Goal: Transaction & Acquisition: Purchase product/service

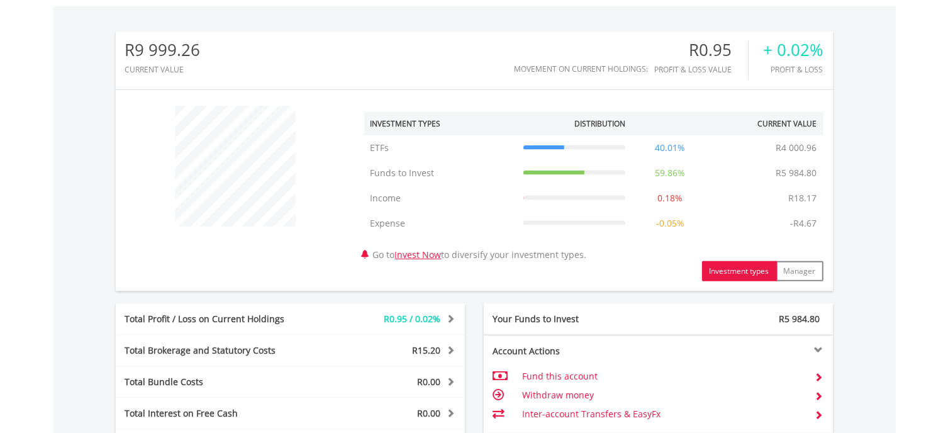
scroll to position [524, 0]
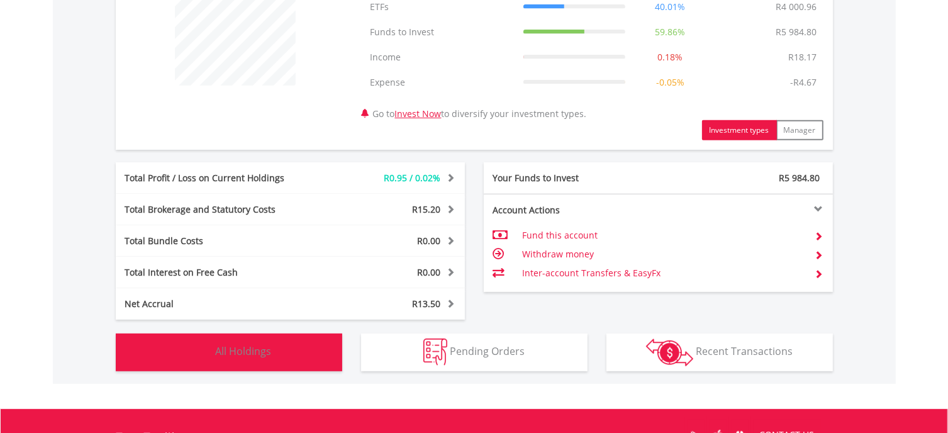
click at [287, 354] on button "Holdings All Holdings" at bounding box center [229, 352] width 226 height 38
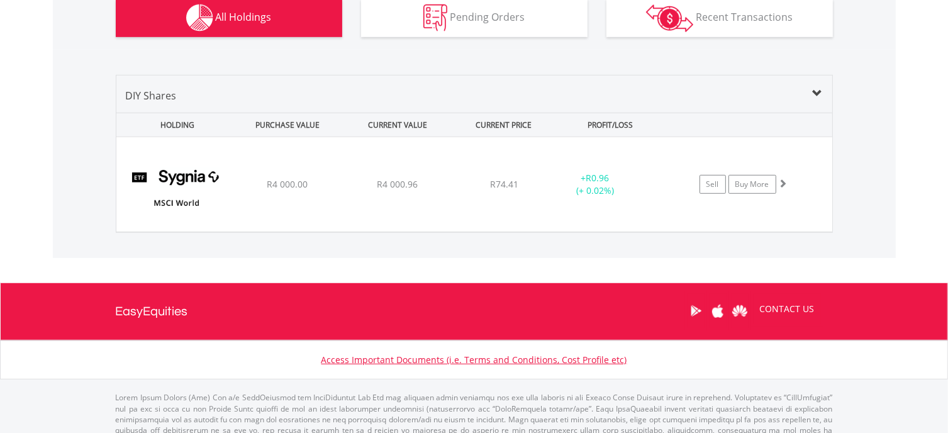
scroll to position [752, 0]
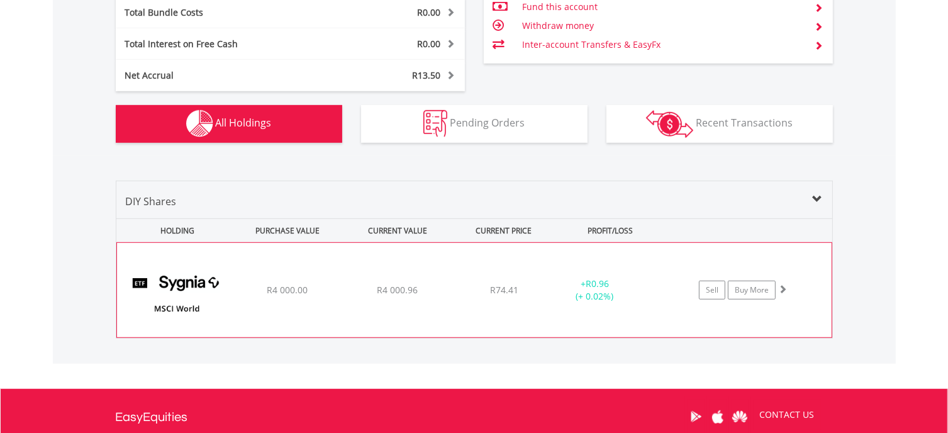
click at [179, 280] on img at bounding box center [177, 296] width 108 height 75
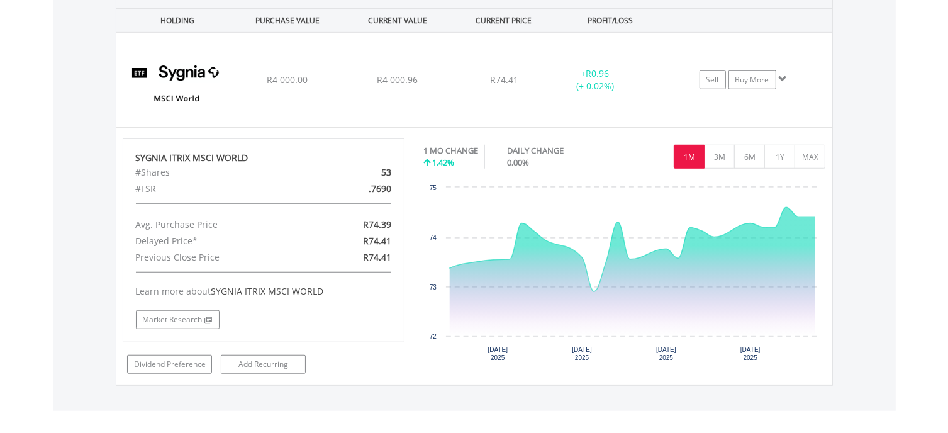
scroll to position [333, 0]
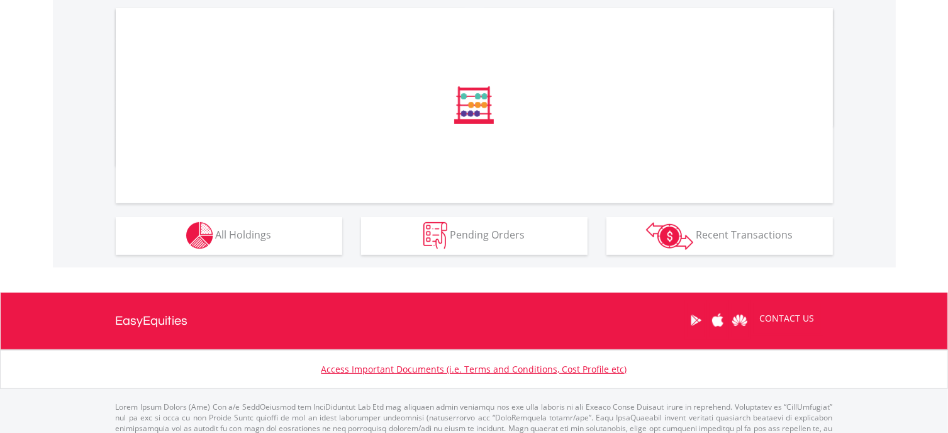
scroll to position [406, 0]
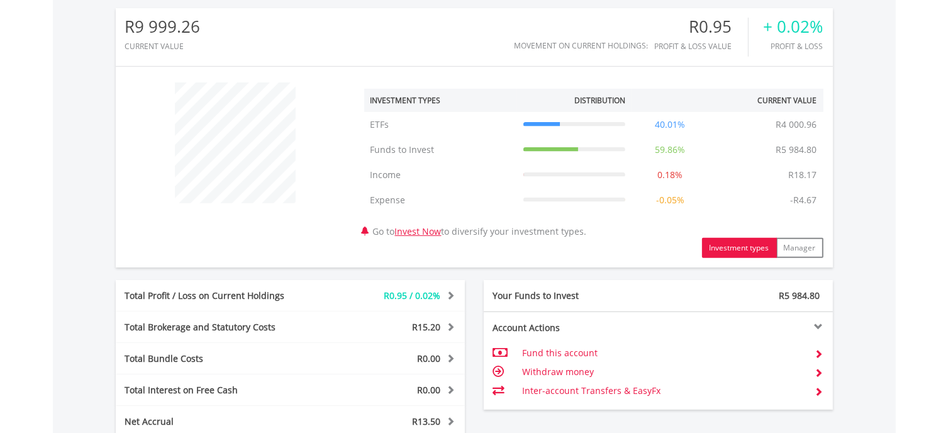
click at [259, 238] on div "﻿ Investment Types Distribution Current Value Show All ETFs ETFs R4 000.96 40.0…" at bounding box center [474, 167] width 717 height 182
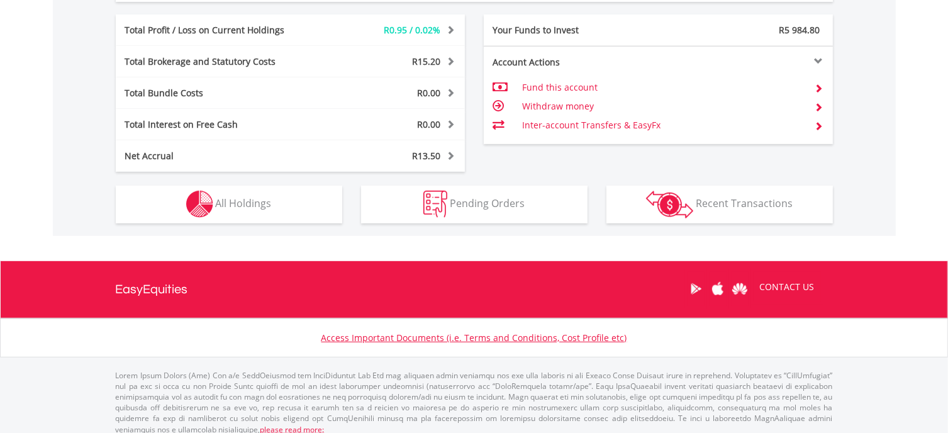
scroll to position [680, 0]
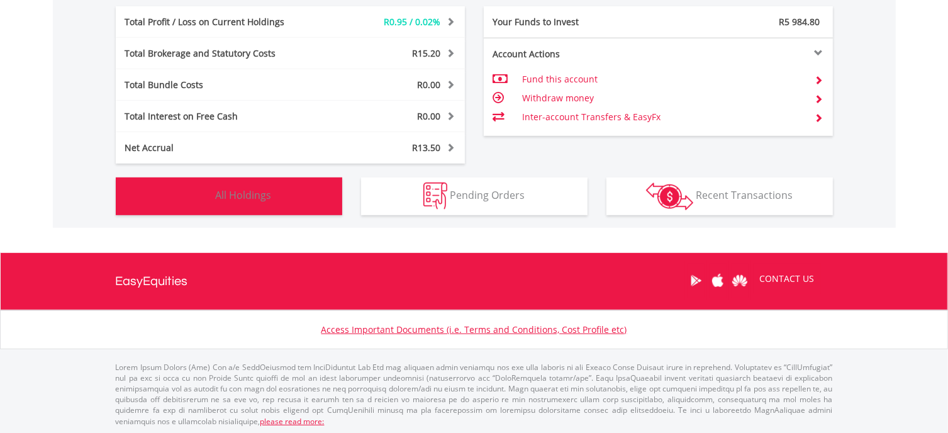
click at [286, 189] on button "Holdings All Holdings" at bounding box center [229, 196] width 226 height 38
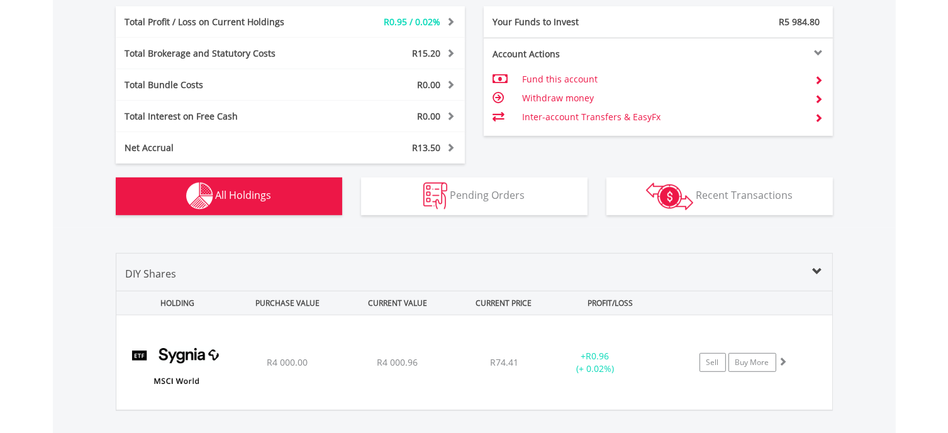
scroll to position [858, 0]
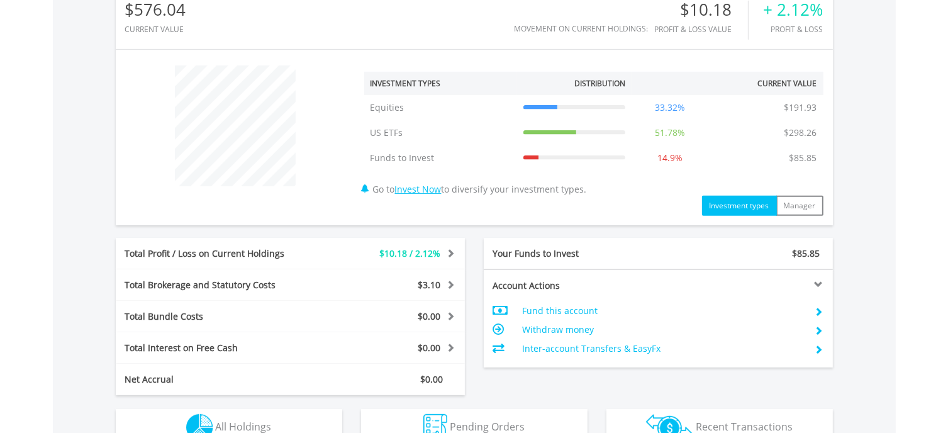
scroll to position [524, 0]
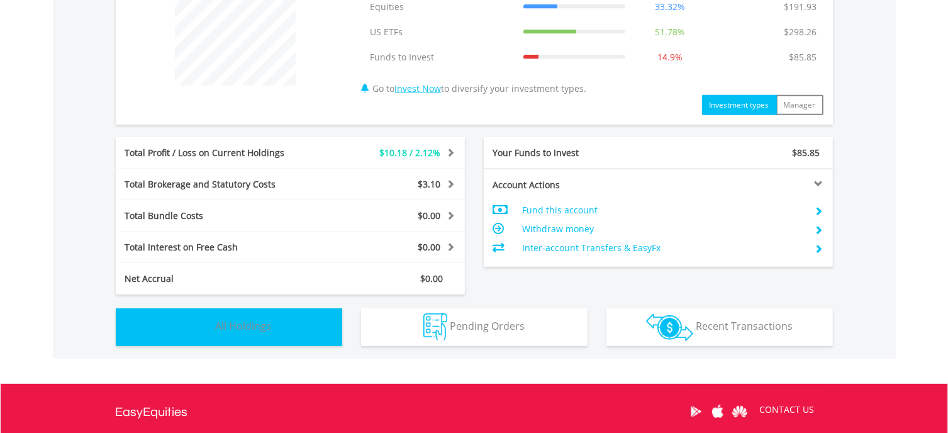
click at [264, 316] on button "Holdings All Holdings" at bounding box center [229, 327] width 226 height 38
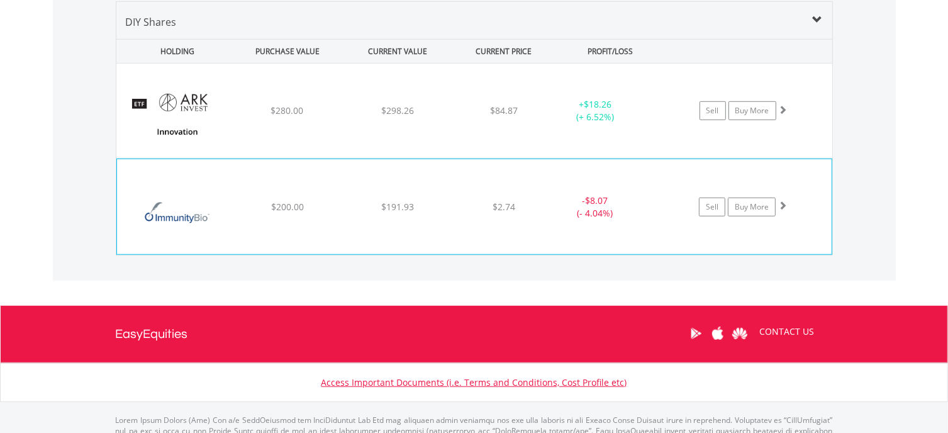
scroll to position [801, 0]
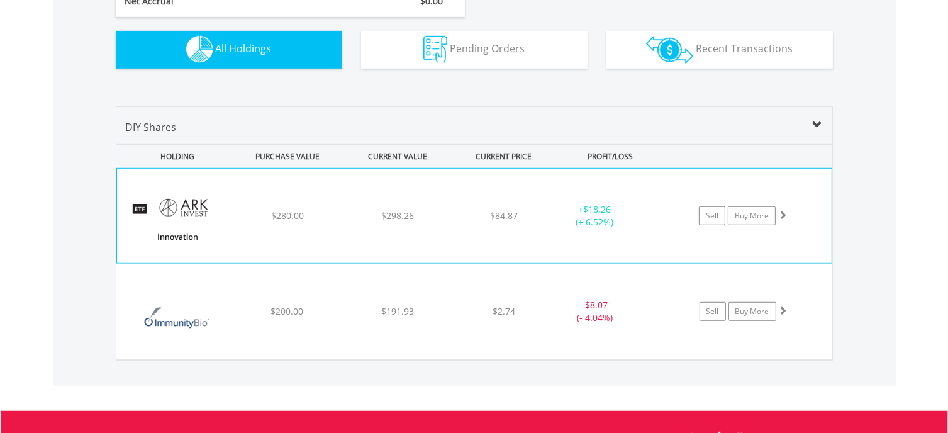
click at [186, 204] on img at bounding box center [177, 221] width 108 height 75
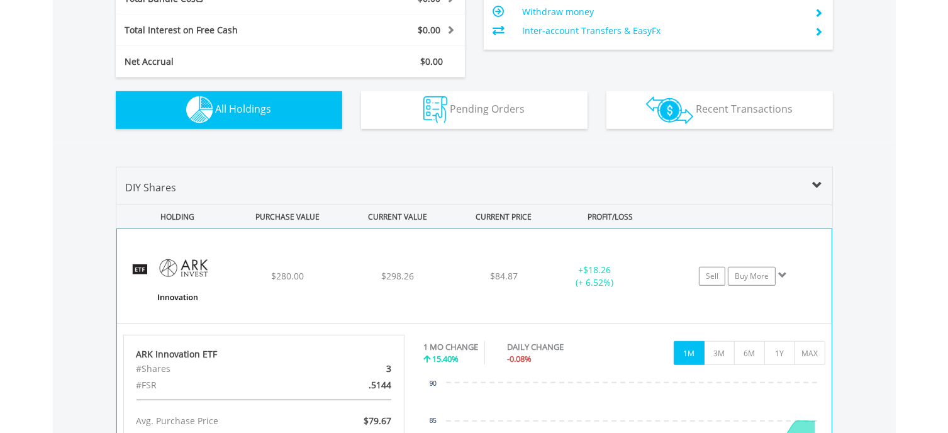
scroll to position [690, 0]
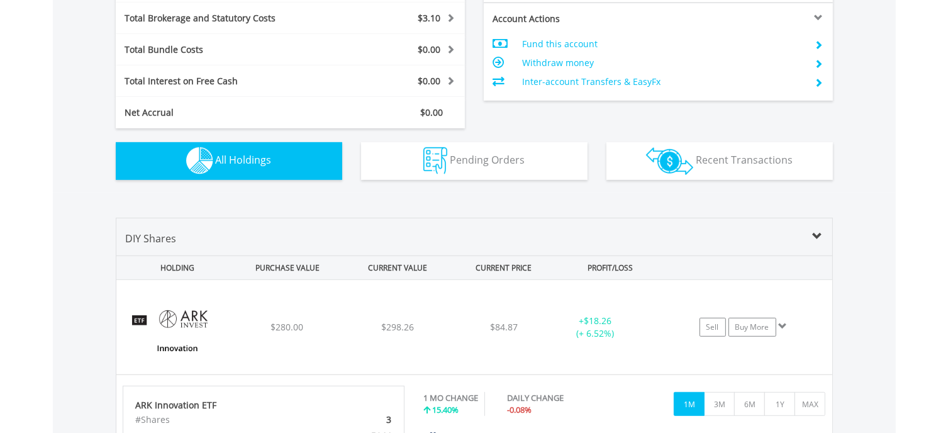
click at [232, 163] on span "All Holdings" at bounding box center [244, 160] width 56 height 14
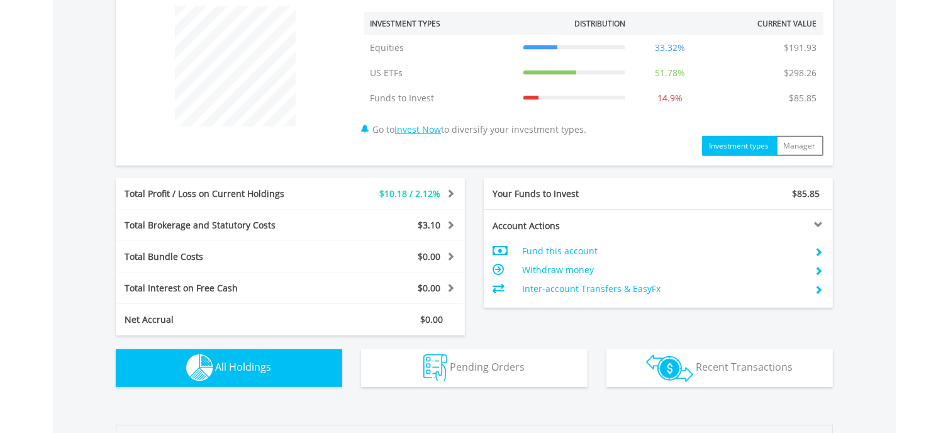
scroll to position [481, 0]
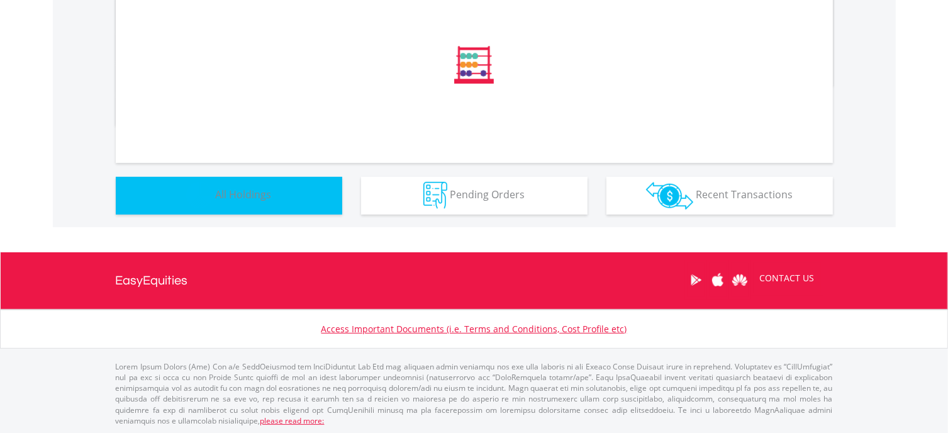
click at [284, 193] on button "Holdings All Holdings" at bounding box center [229, 196] width 226 height 38
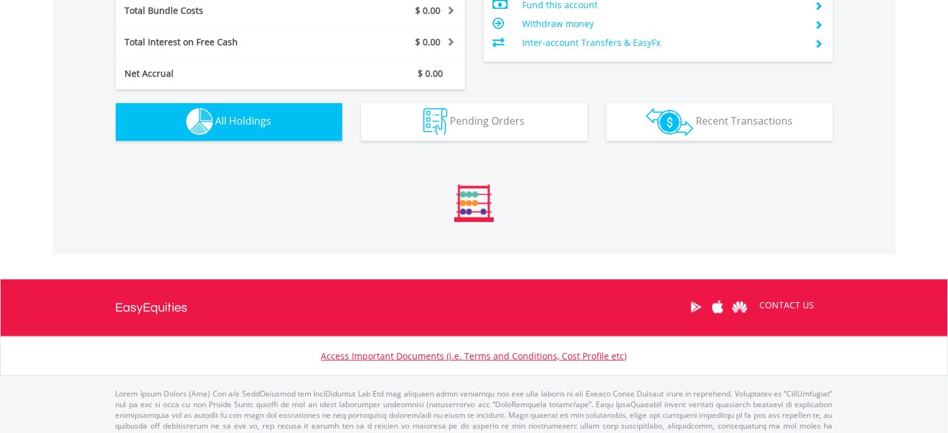
scroll to position [898, 0]
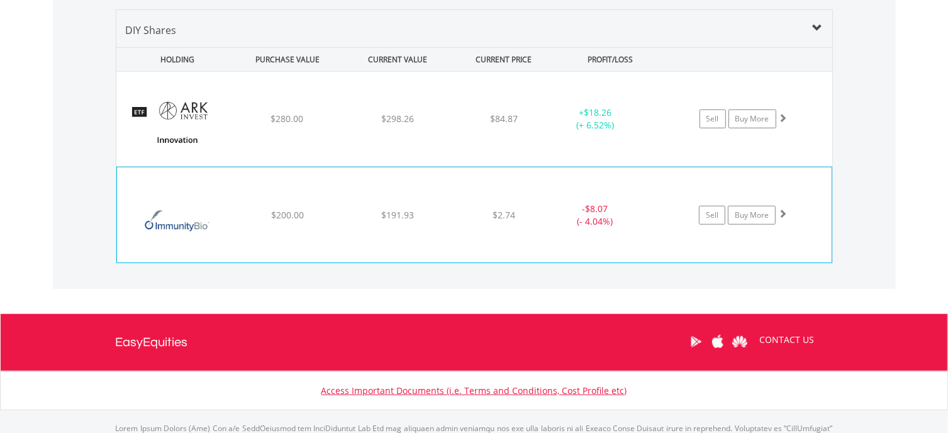
click at [285, 214] on span "$200.00" at bounding box center [287, 215] width 33 height 12
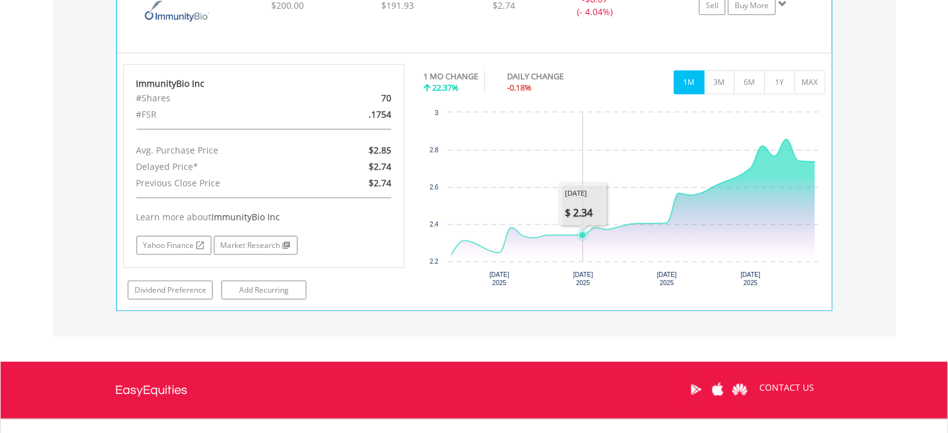
scroll to position [1003, 0]
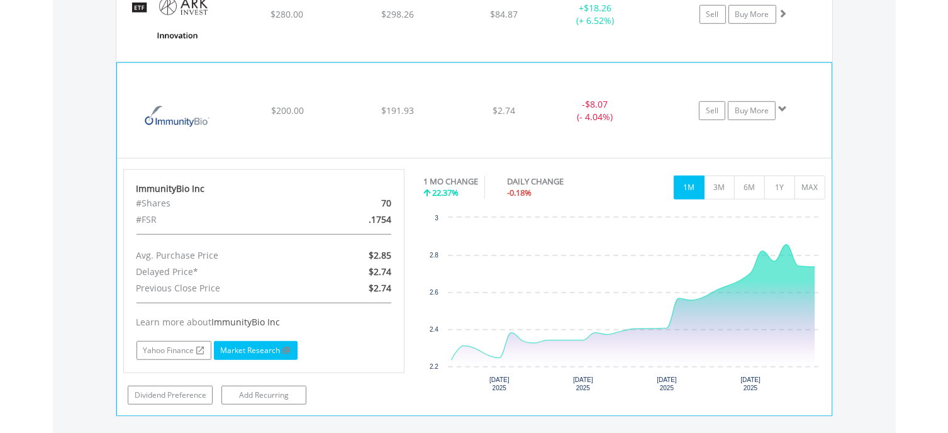
click at [272, 347] on link "Market Research" at bounding box center [256, 350] width 84 height 19
click at [751, 109] on link "Buy More" at bounding box center [752, 110] width 48 height 19
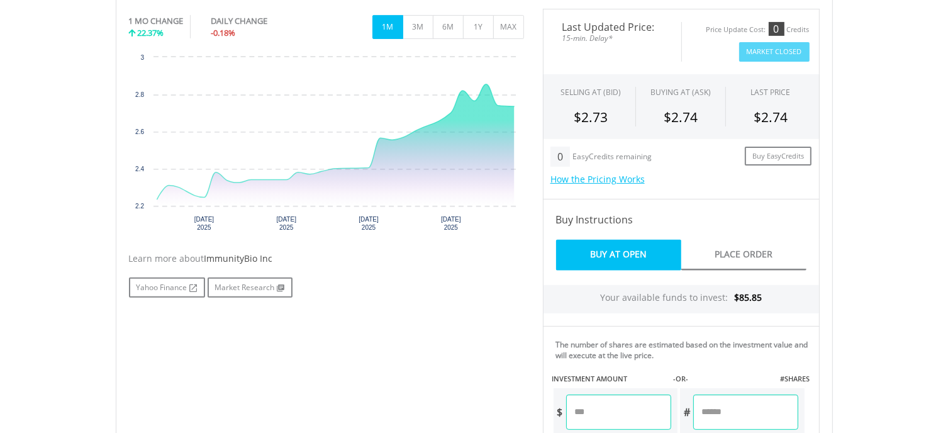
scroll to position [524, 0]
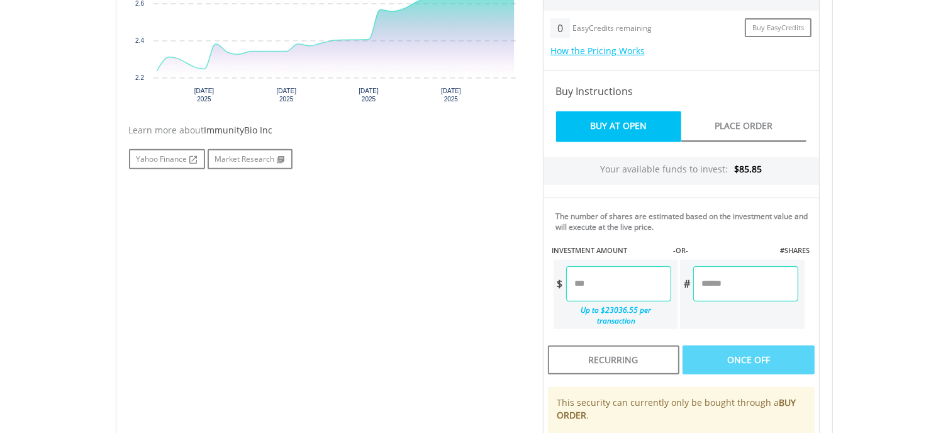
click at [614, 125] on link "Buy At Open" at bounding box center [618, 126] width 125 height 31
click at [620, 282] on input "number" at bounding box center [618, 283] width 105 height 35
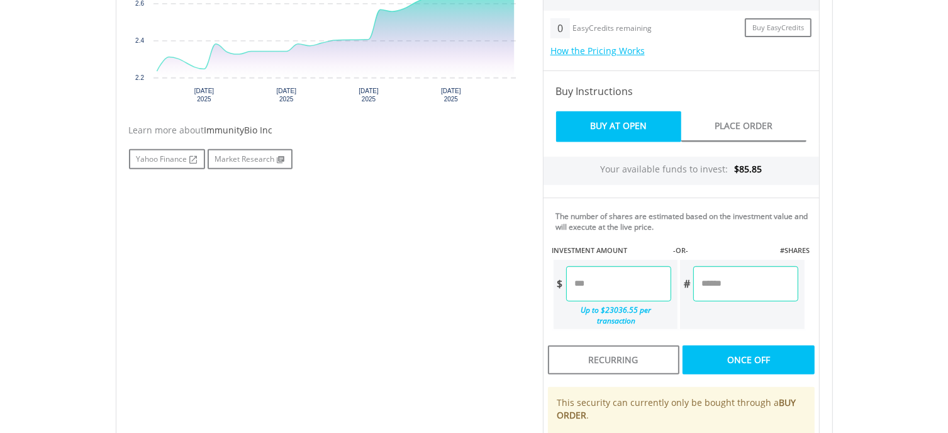
type input "**"
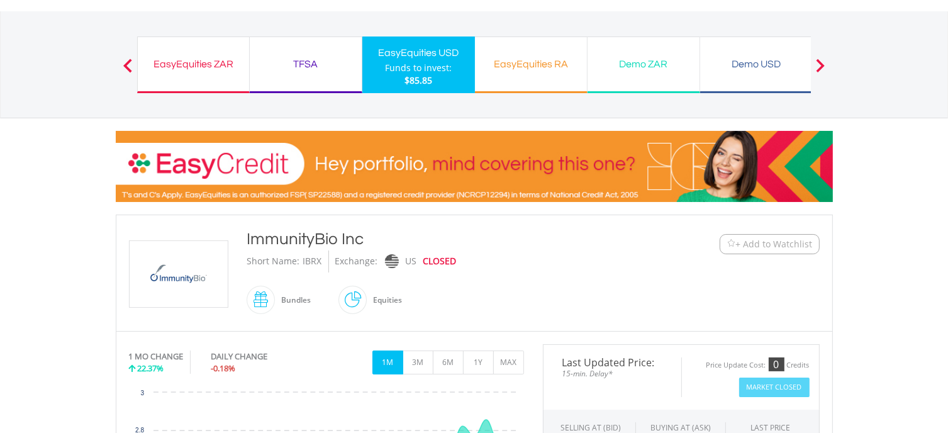
scroll to position [0, 0]
